Goal: Task Accomplishment & Management: Complete application form

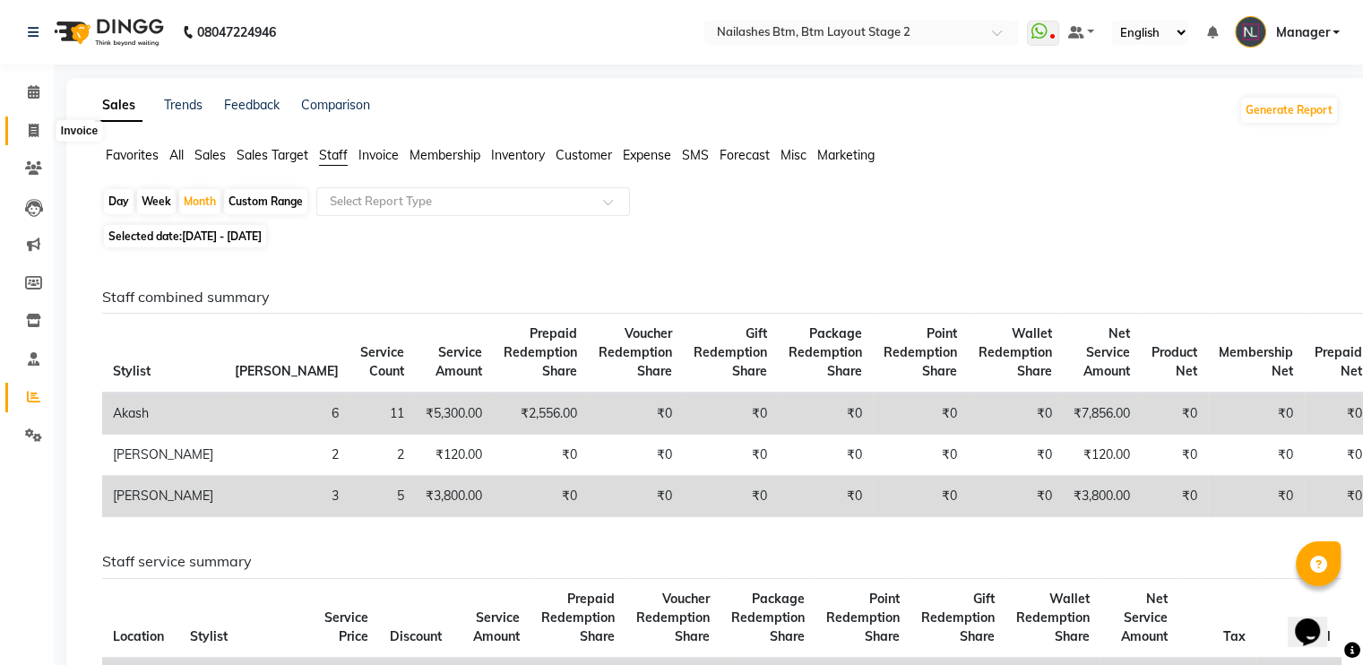
click at [35, 128] on icon at bounding box center [34, 130] width 10 height 13
select select "service"
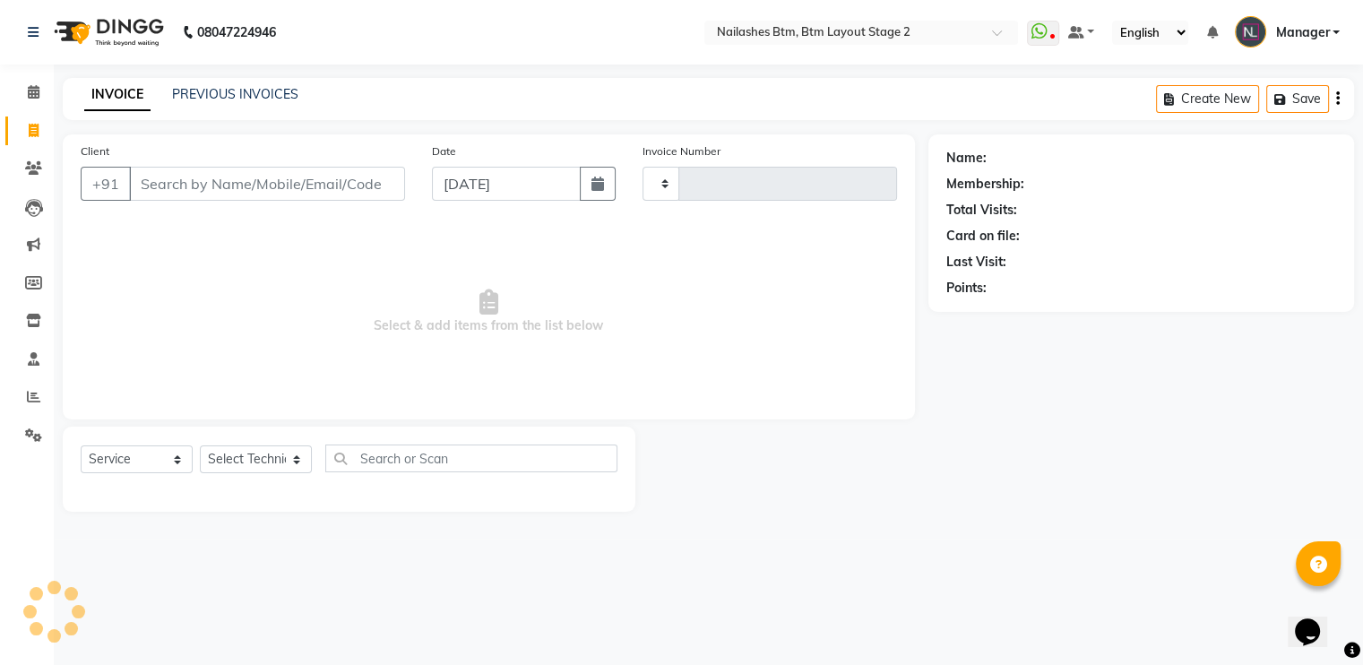
type input "0608"
select select "6721"
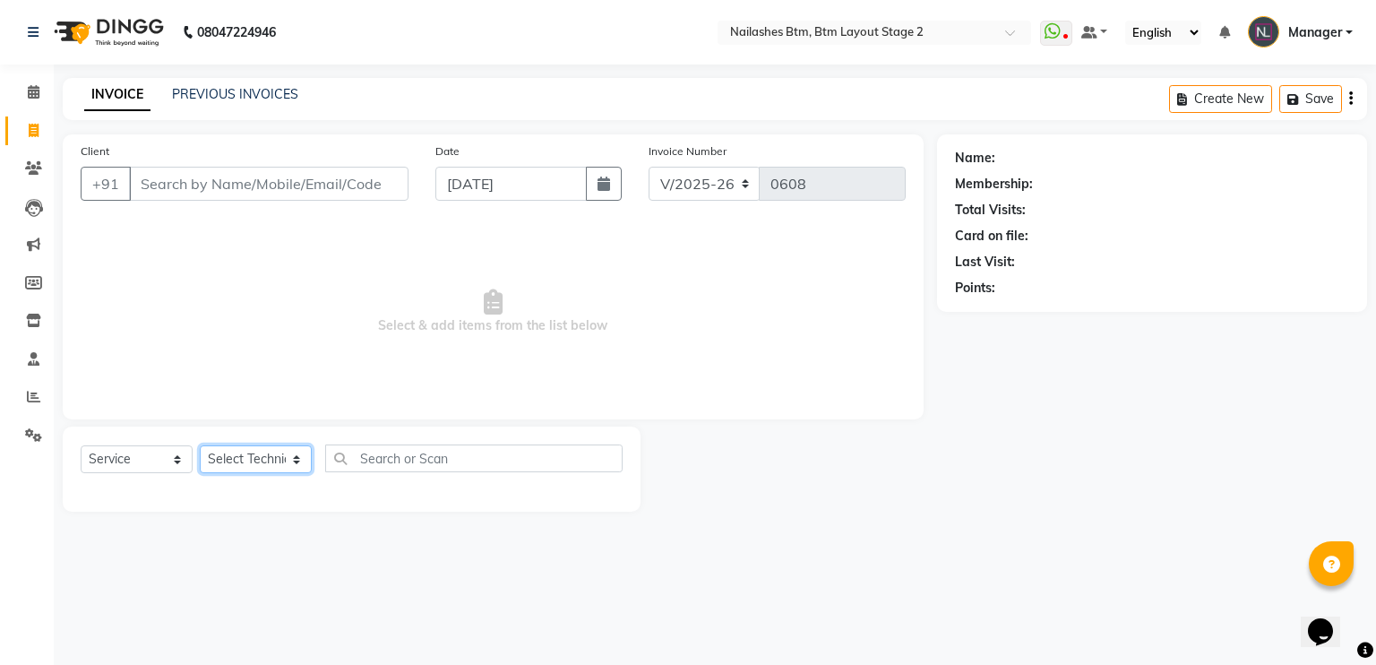
click at [272, 465] on select "Select Technician Akash Manager [PERSON_NAME] [PERSON_NAME]" at bounding box center [256, 459] width 112 height 28
select select "84529"
click at [200, 446] on select "Select Technician Akash Manager [PERSON_NAME] [PERSON_NAME]" at bounding box center [256, 459] width 112 height 28
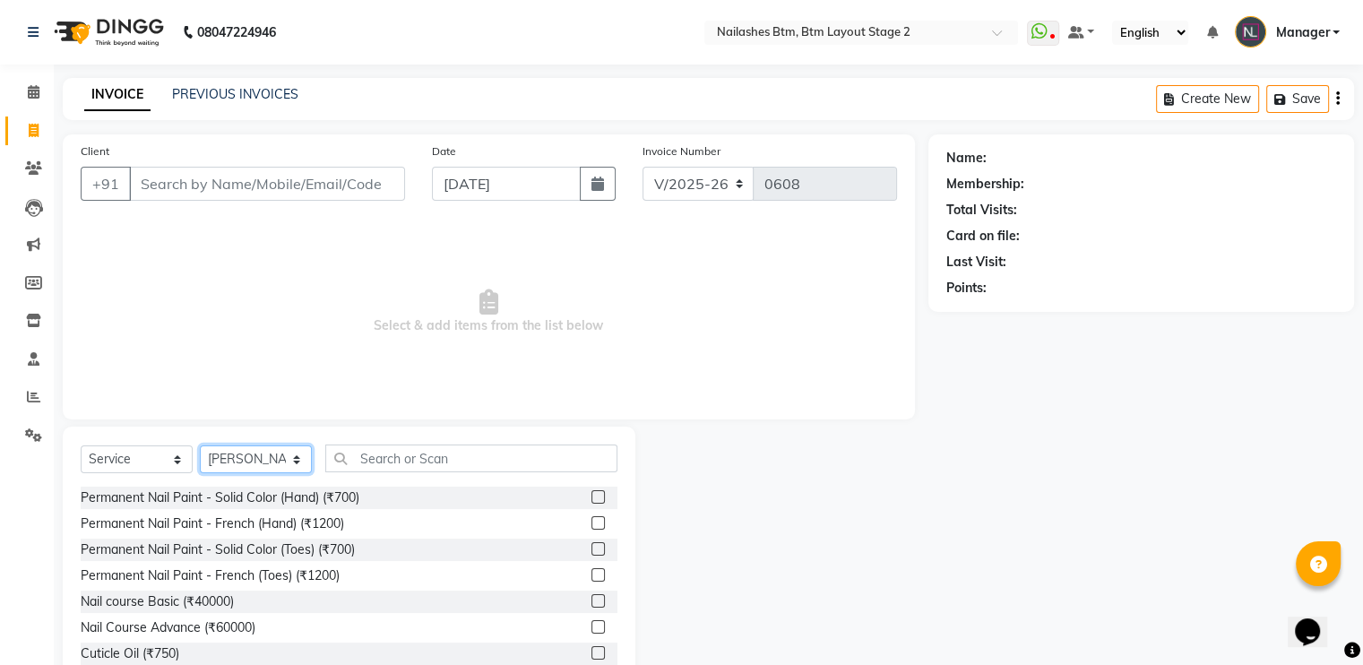
click at [268, 456] on select "Select Technician Akash Manager [PERSON_NAME] [PERSON_NAME]" at bounding box center [256, 459] width 112 height 28
click at [431, 454] on input "text" at bounding box center [471, 458] width 292 height 28
click at [335, 501] on div "Permanent Nail Paint - Solid Color (Hand) (₹700)" at bounding box center [220, 497] width 279 height 19
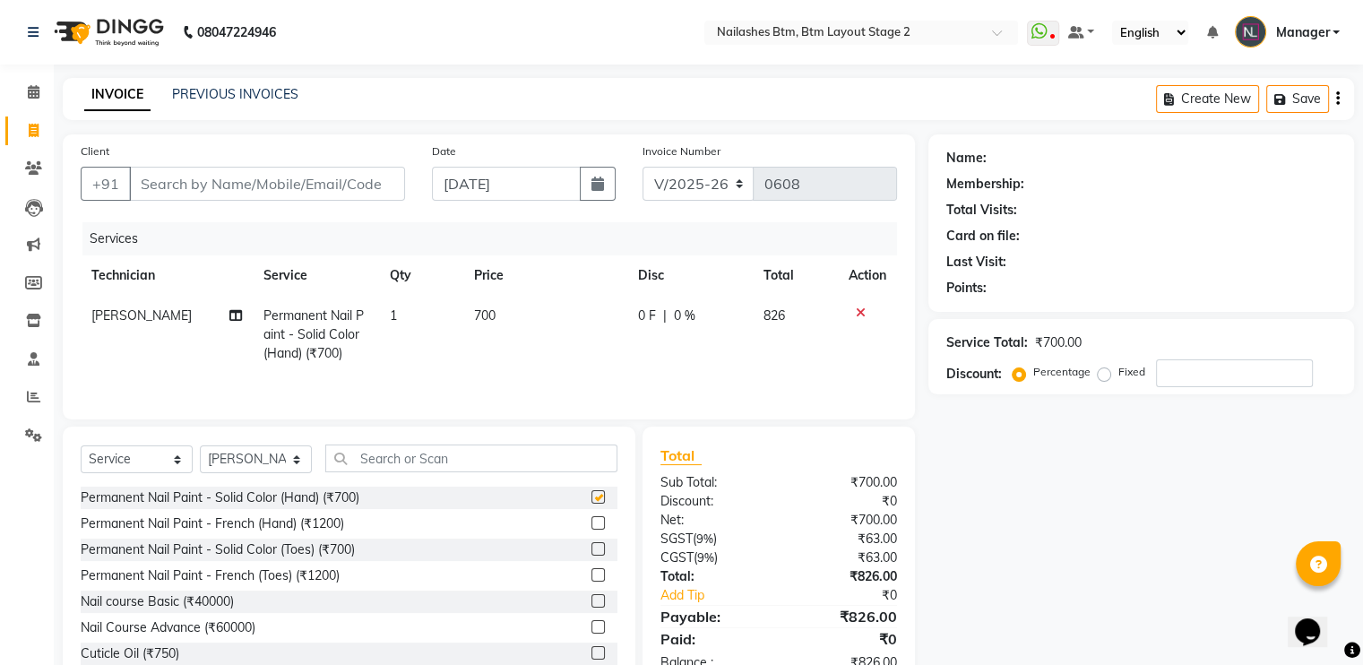
checkbox input "false"
click at [398, 462] on input "text" at bounding box center [471, 458] width 292 height 28
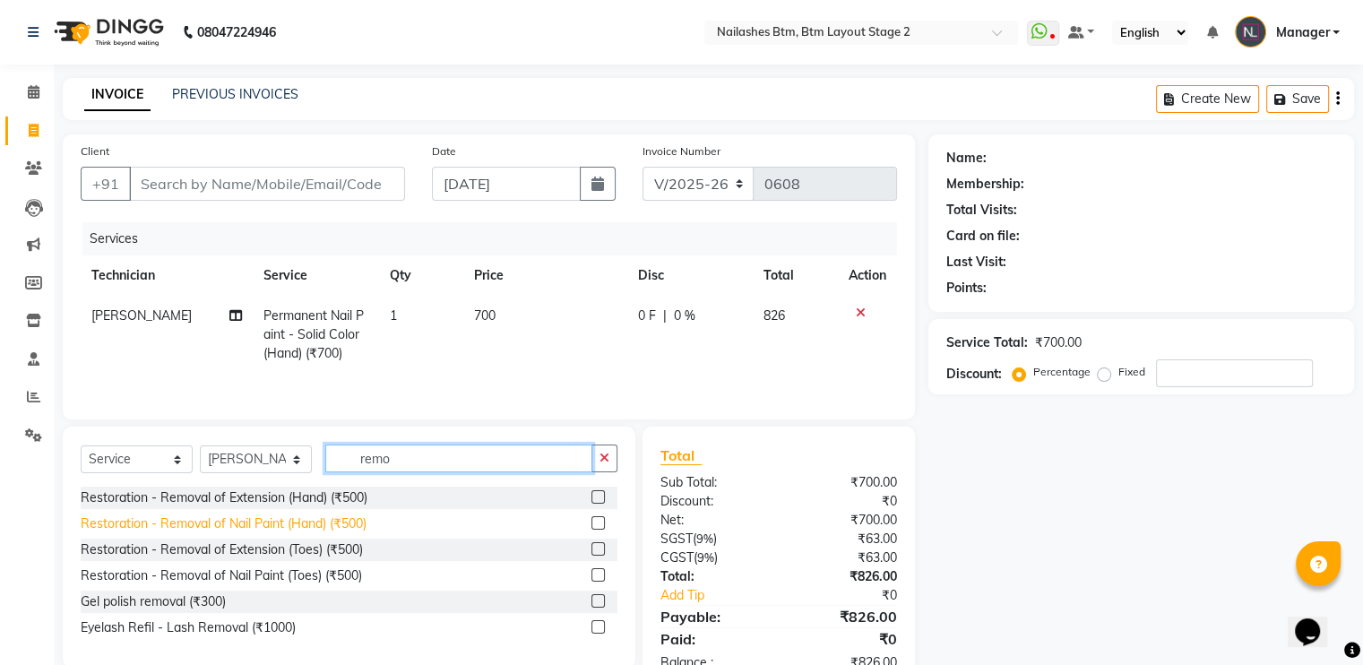
type input "remo"
click at [363, 519] on div "Restoration - Removal of Nail Paint (Hand) (₹500)" at bounding box center [224, 523] width 286 height 19
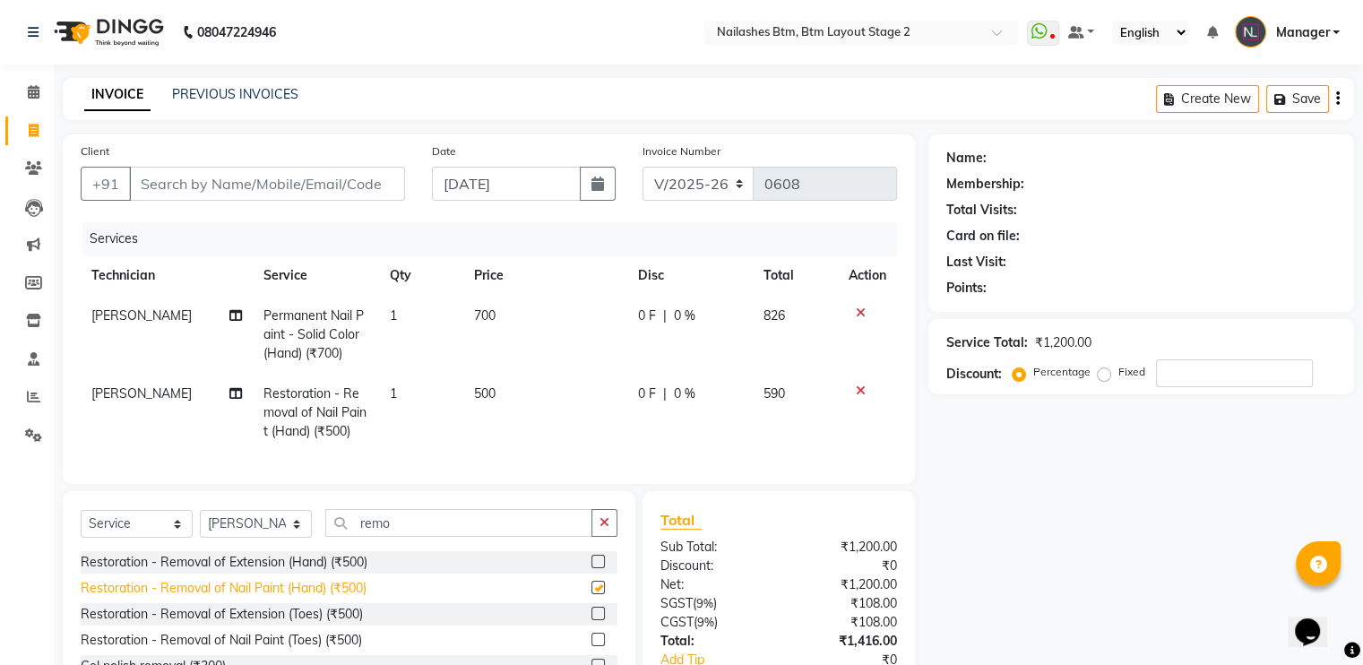
checkbox input "false"
click at [474, 391] on span "500" at bounding box center [484, 393] width 21 height 16
select select "84529"
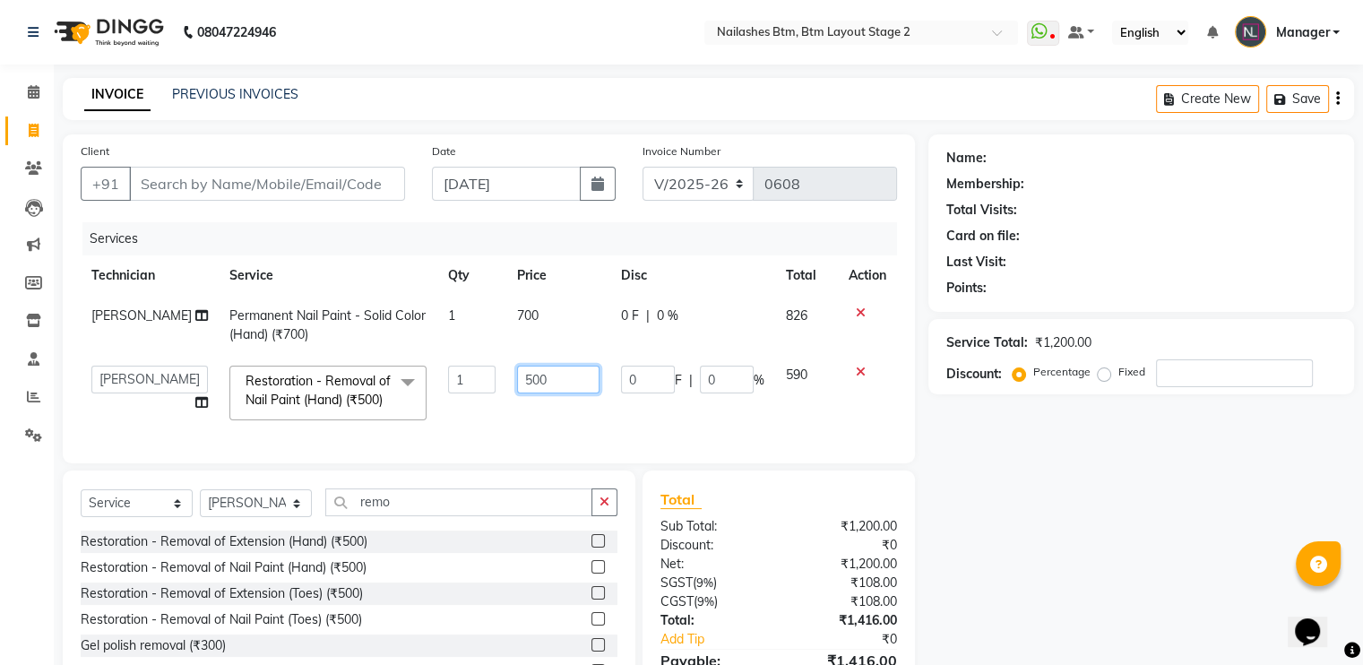
click at [530, 376] on input "500" at bounding box center [558, 379] width 82 height 28
type input "5"
type input "300"
click at [1053, 482] on div "Name: Membership: Total Visits: Card on file: Last Visit: Points: Service Total…" at bounding box center [1147, 433] width 439 height 599
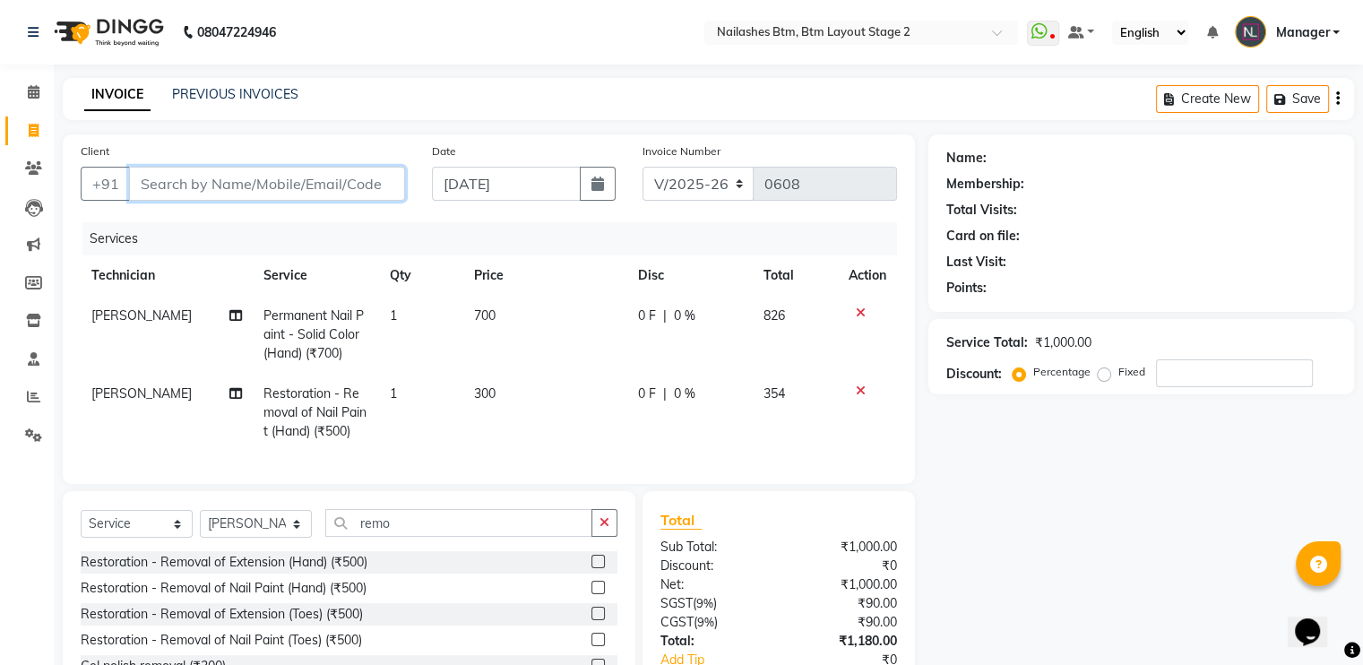
click at [190, 178] on input "Client" at bounding box center [267, 184] width 276 height 34
type input "9"
type input "0"
type input "9437311744"
click at [369, 177] on span "Add Client" at bounding box center [358, 184] width 71 height 18
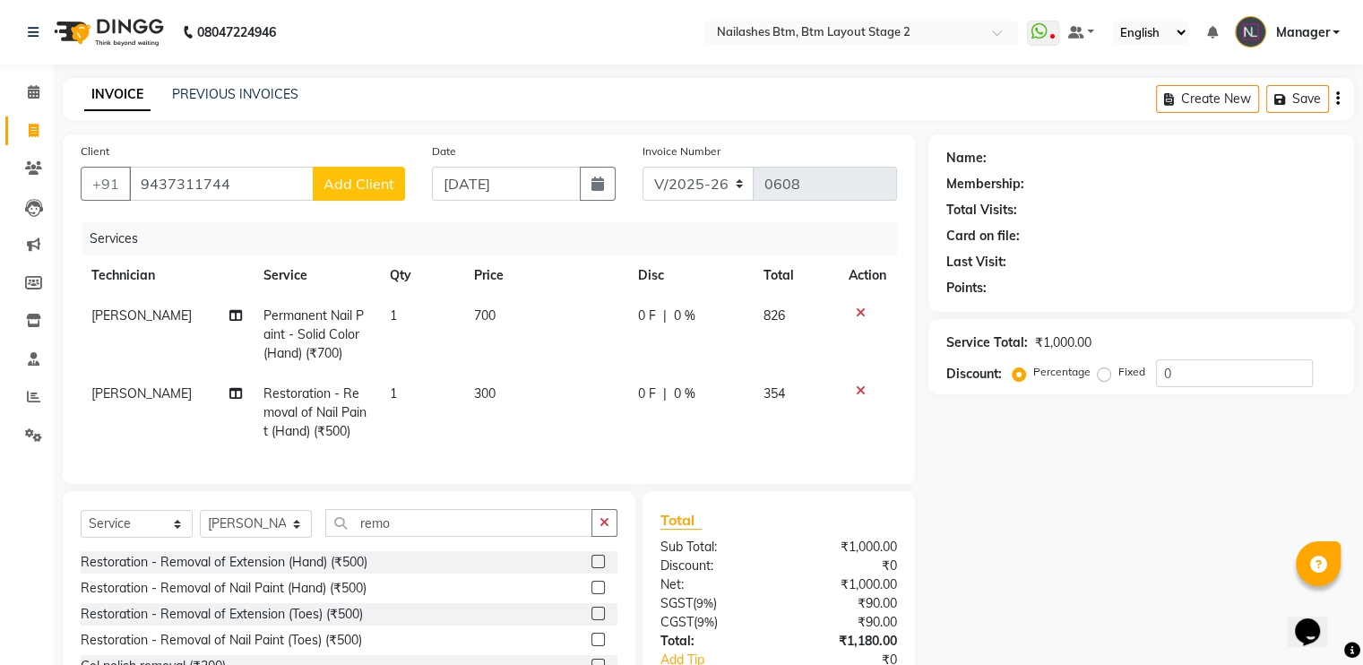
select select "21"
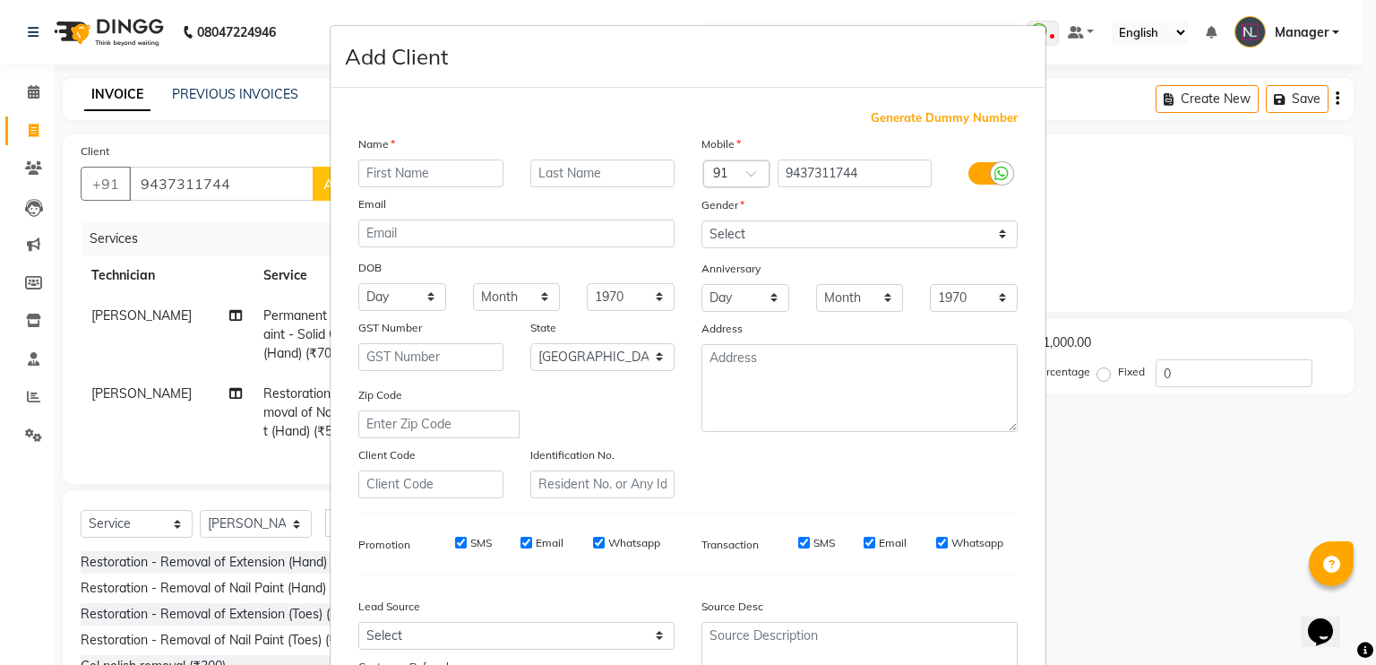
click at [394, 176] on input "text" at bounding box center [430, 173] width 145 height 28
type input "[PERSON_NAME]"
click at [734, 236] on select "Select [DEMOGRAPHIC_DATA] [DEMOGRAPHIC_DATA] Other Prefer Not To Say" at bounding box center [859, 234] width 316 height 28
select select "[DEMOGRAPHIC_DATA]"
click at [701, 221] on select "Select [DEMOGRAPHIC_DATA] [DEMOGRAPHIC_DATA] Other Prefer Not To Say" at bounding box center [859, 234] width 316 height 28
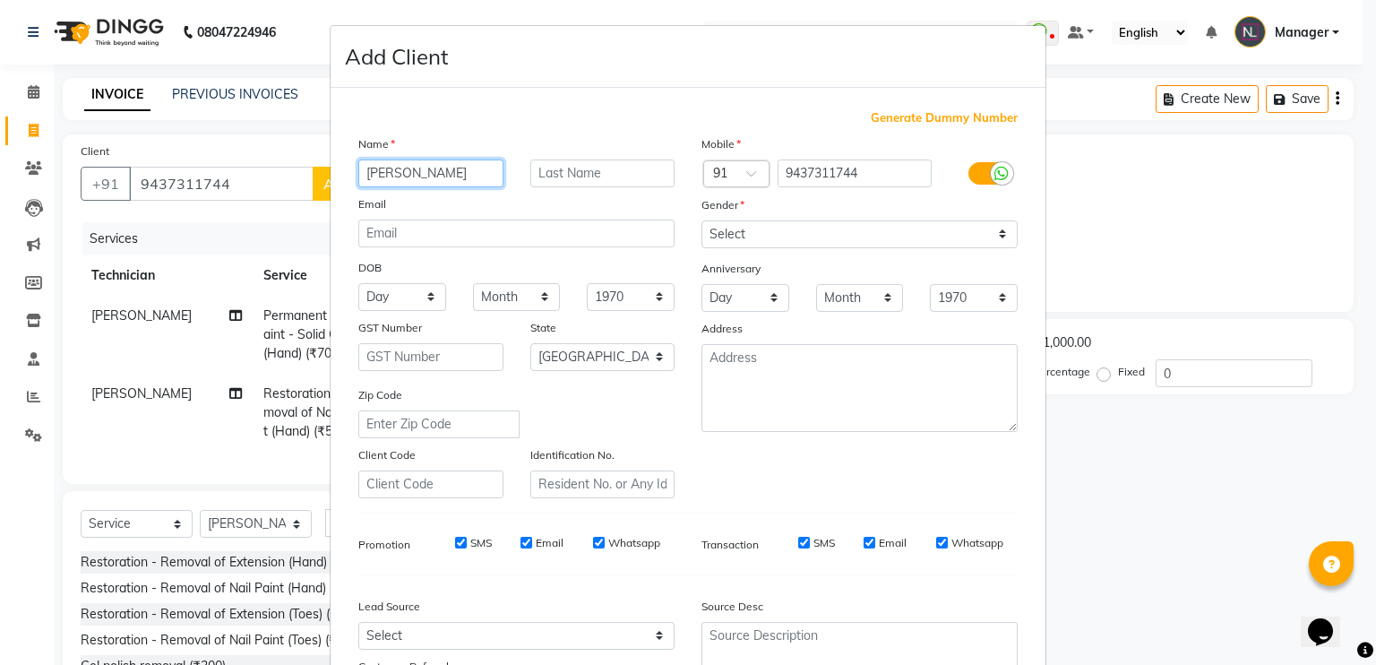
click at [362, 176] on input "[PERSON_NAME]" at bounding box center [430, 173] width 145 height 28
type input "[PERSON_NAME]"
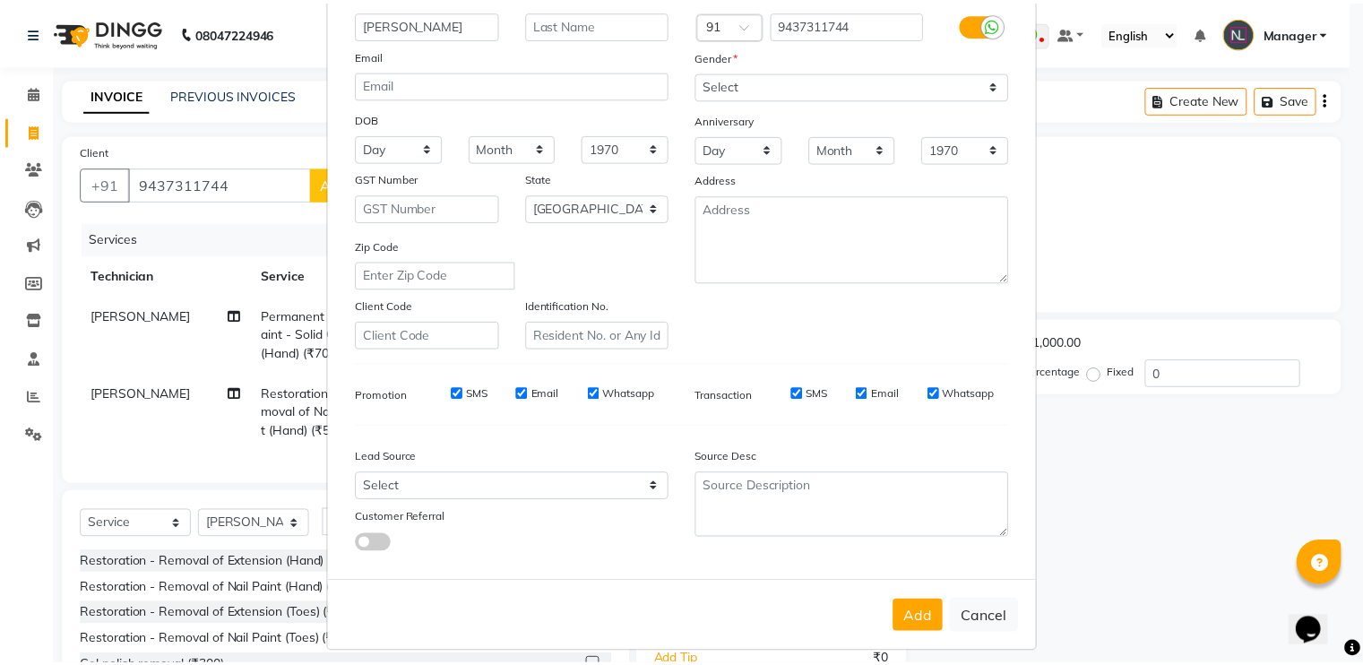
scroll to position [160, 0]
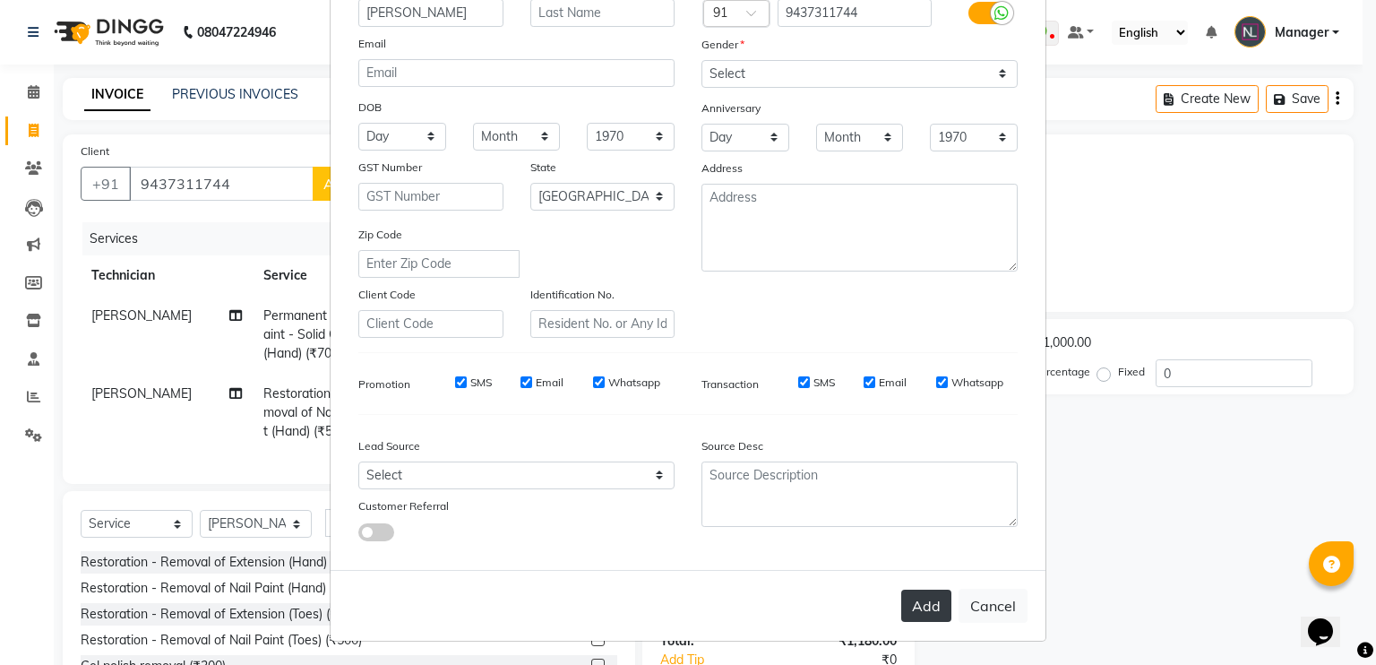
click at [930, 612] on button "Add" at bounding box center [926, 605] width 50 height 32
type input "94******44"
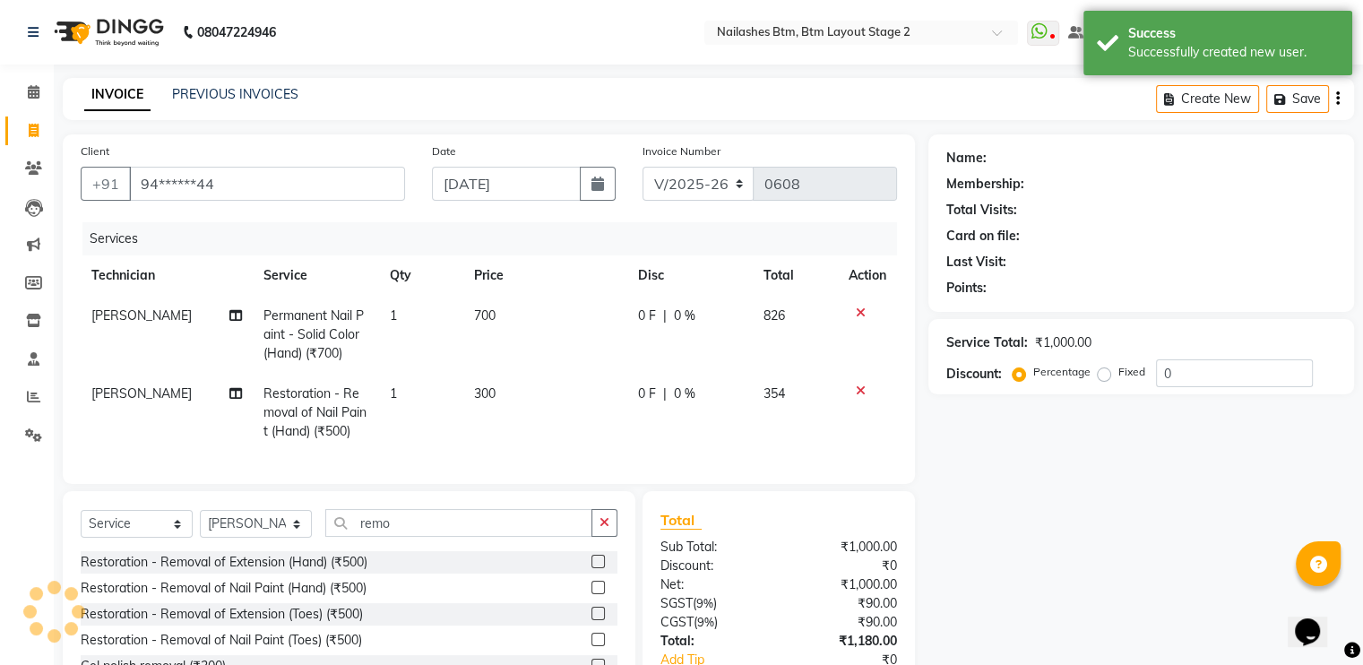
scroll to position [130, 0]
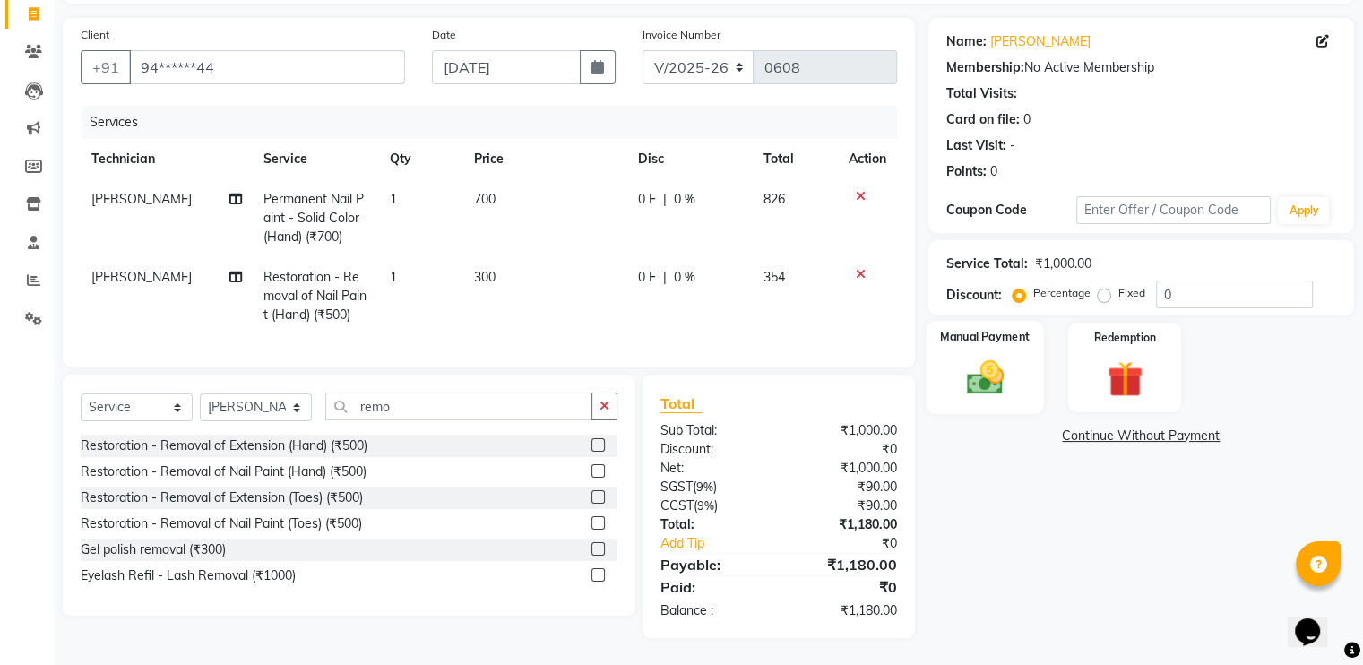
click at [995, 357] on img at bounding box center [984, 378] width 60 height 43
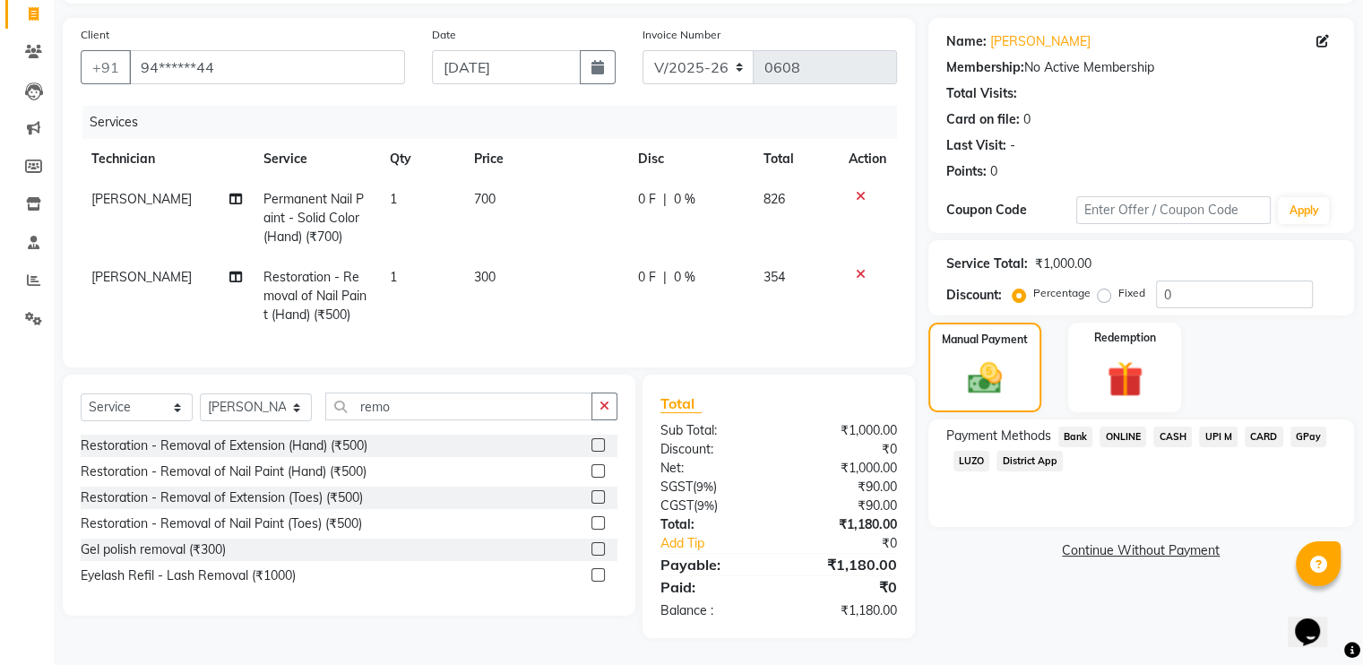
click at [1129, 426] on span "ONLINE" at bounding box center [1122, 436] width 47 height 21
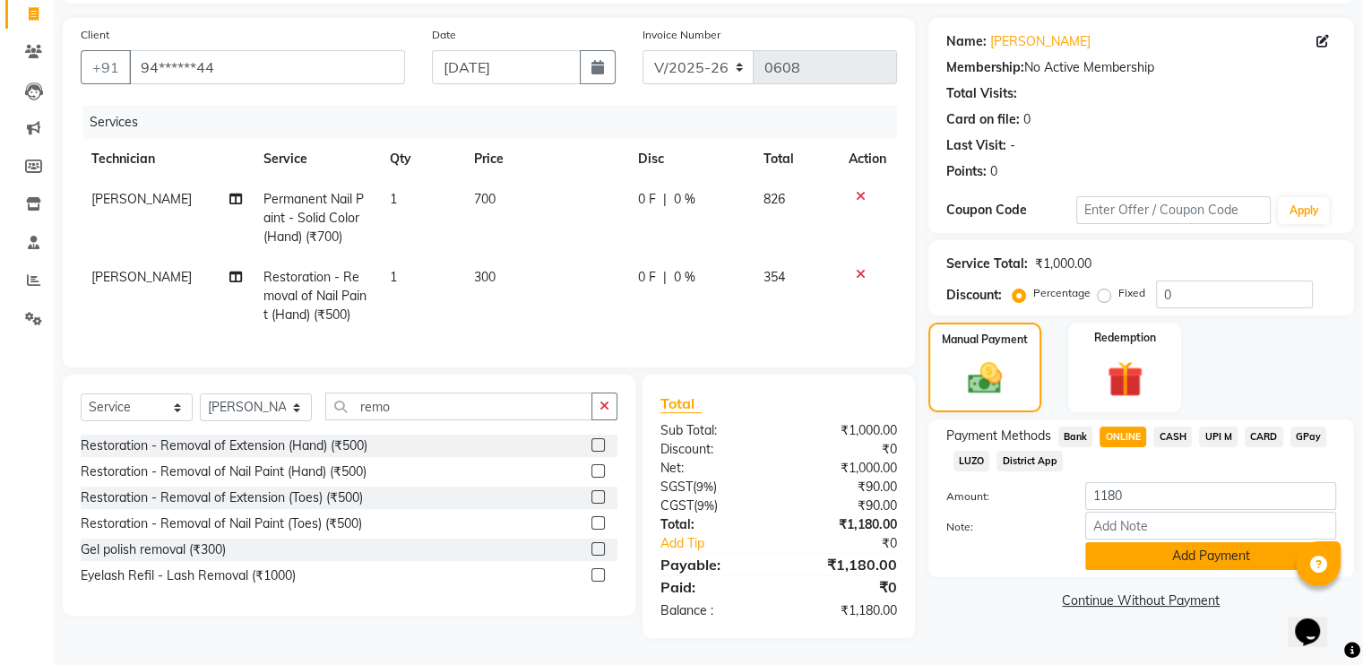
click at [1165, 546] on button "Add Payment" at bounding box center [1210, 556] width 251 height 28
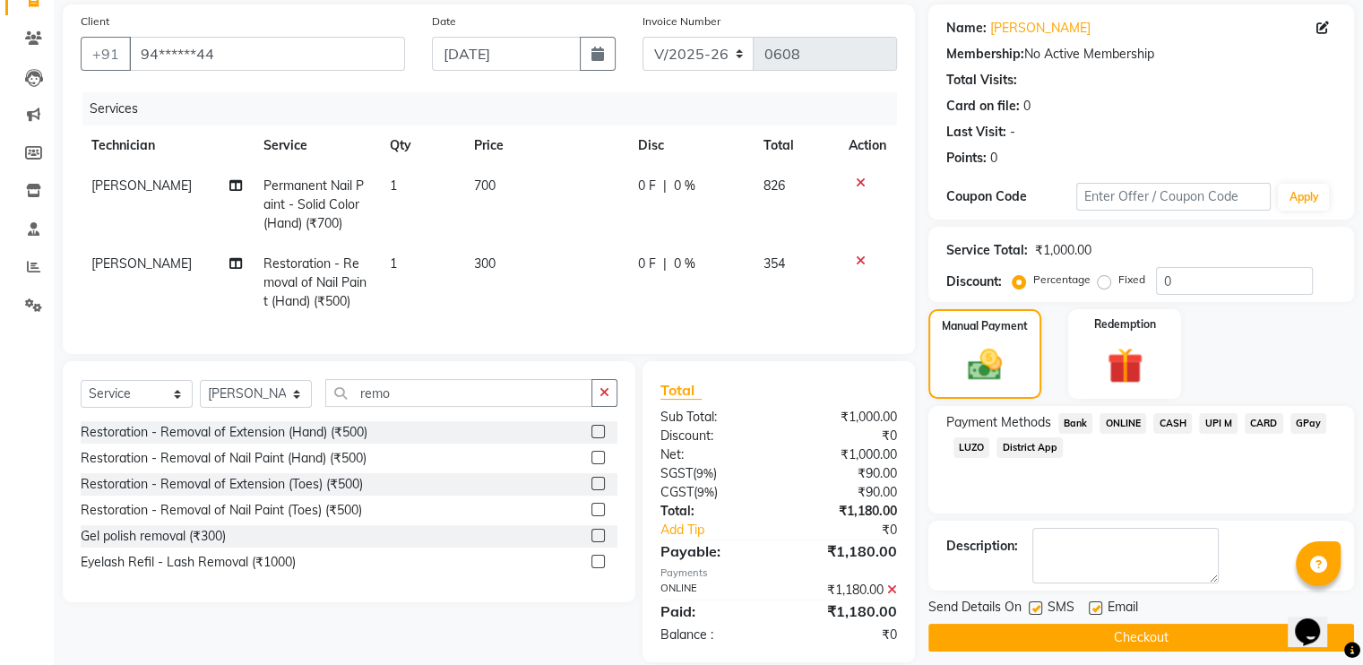
scroll to position [168, 0]
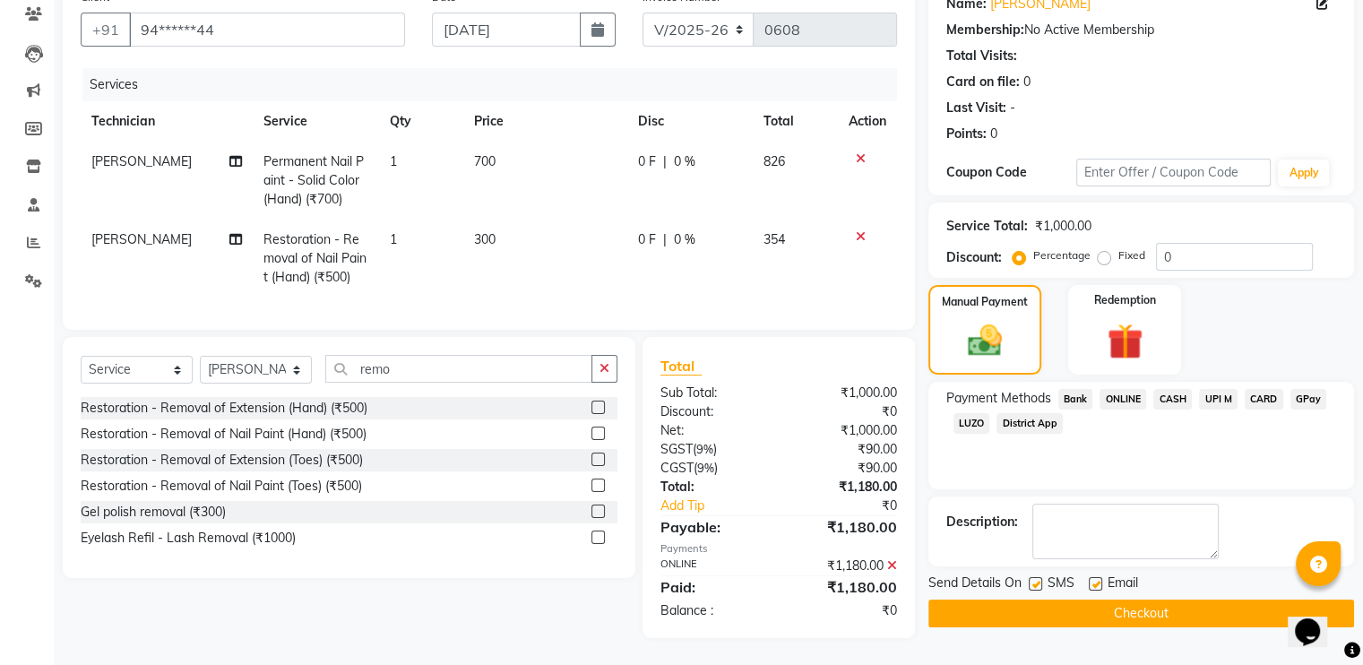
click at [1221, 601] on button "Checkout" at bounding box center [1141, 613] width 426 height 28
